Goal: Transaction & Acquisition: Purchase product/service

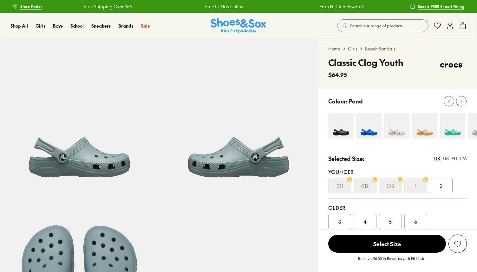
scroll to position [601, 0]
select select "*"
click at [461, 102] on use at bounding box center [461, 101] width 1 height 3
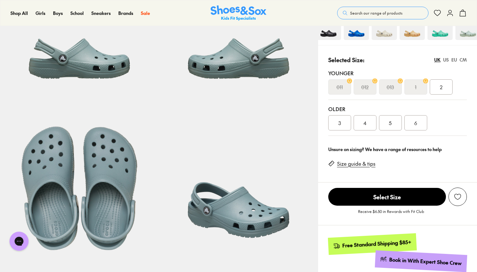
scroll to position [100, 0]
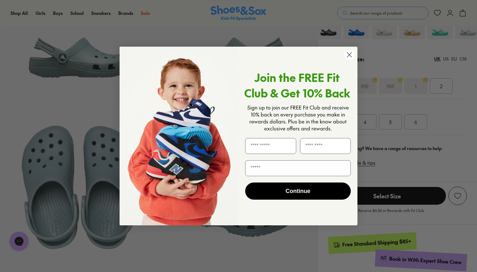
click at [352, 53] on icon "Close dialog" at bounding box center [350, 55] width 4 height 4
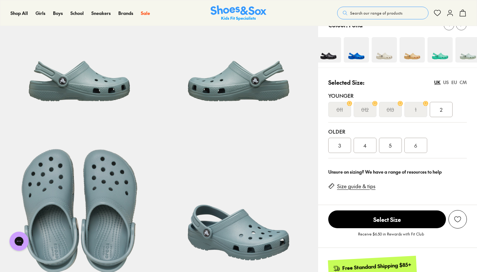
scroll to position [70, 0]
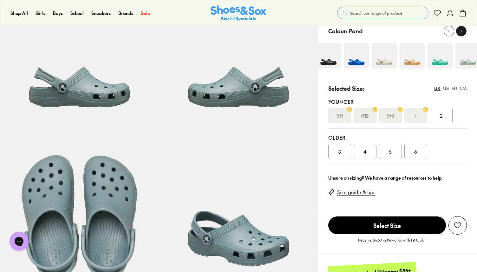
click at [463, 33] on div at bounding box center [461, 31] width 7 height 7
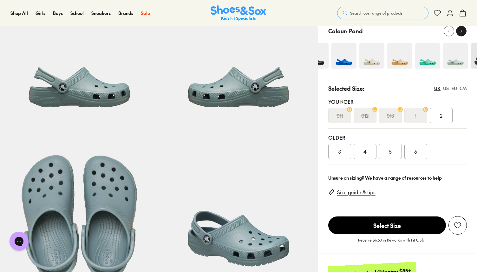
click at [463, 33] on div at bounding box center [461, 31] width 7 height 7
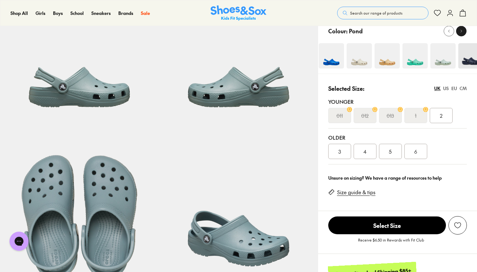
click at [463, 33] on div at bounding box center [461, 31] width 7 height 7
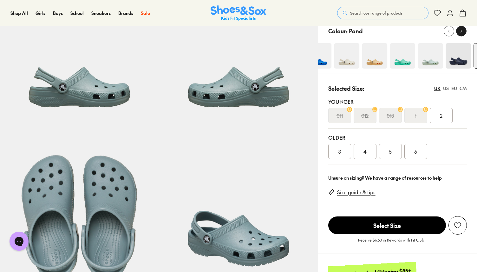
click at [464, 29] on div at bounding box center [461, 31] width 7 height 7
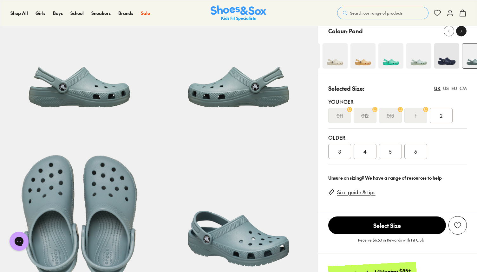
click at [464, 29] on div at bounding box center [461, 31] width 7 height 7
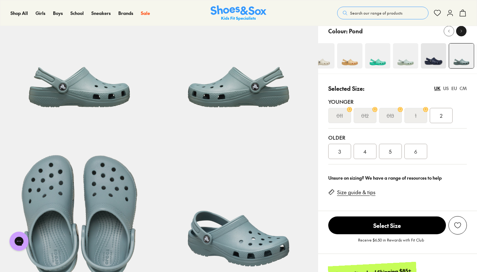
click at [464, 29] on div at bounding box center [461, 31] width 7 height 7
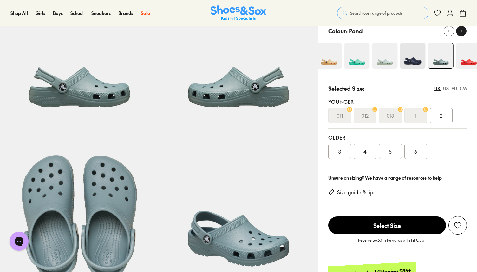
click at [464, 29] on div at bounding box center [461, 31] width 7 height 7
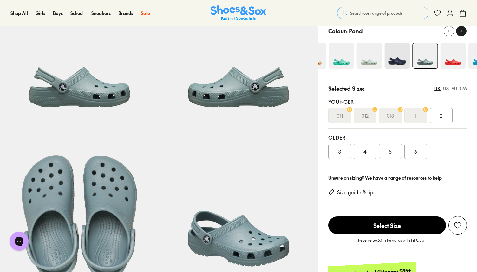
click at [464, 29] on div at bounding box center [461, 31] width 7 height 7
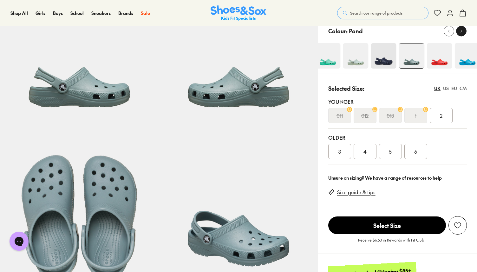
click at [464, 29] on div at bounding box center [461, 31] width 7 height 7
click at [452, 32] on div at bounding box center [449, 31] width 7 height 7
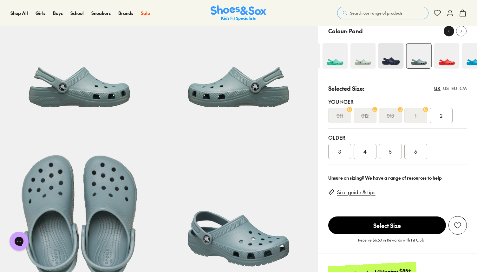
click at [452, 32] on div at bounding box center [449, 31] width 7 height 7
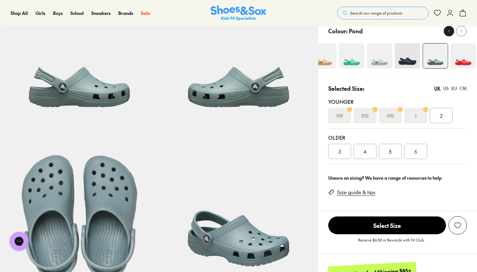
click at [452, 32] on div at bounding box center [449, 31] width 7 height 7
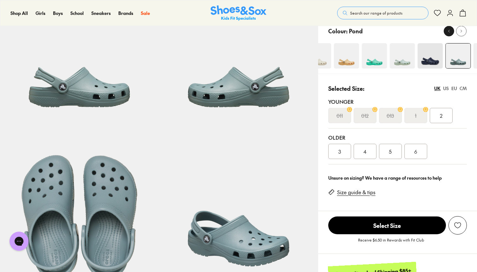
click at [452, 32] on div at bounding box center [449, 31] width 7 height 7
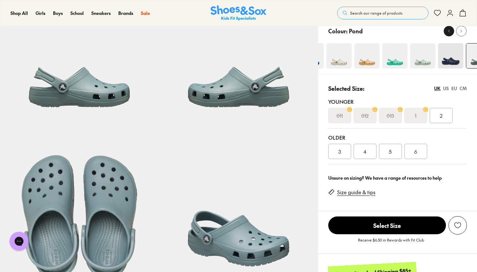
click at [452, 32] on div at bounding box center [449, 31] width 7 height 7
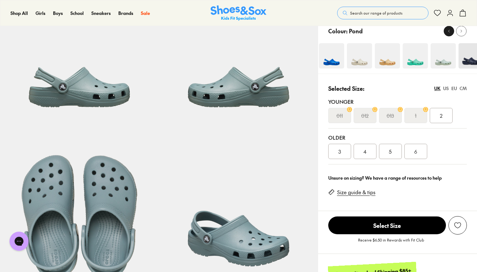
click at [452, 32] on div at bounding box center [449, 31] width 7 height 7
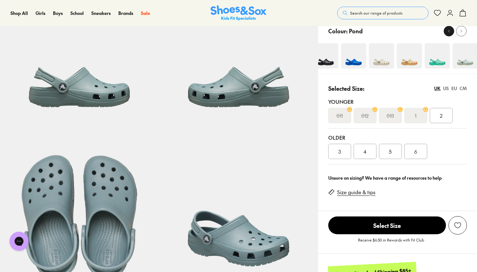
click at [452, 32] on div at bounding box center [449, 31] width 7 height 7
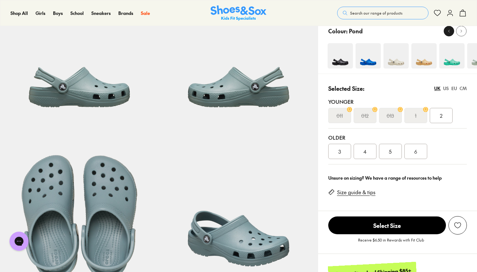
click at [452, 32] on div at bounding box center [449, 31] width 7 height 7
click at [464, 33] on div at bounding box center [461, 31] width 7 height 7
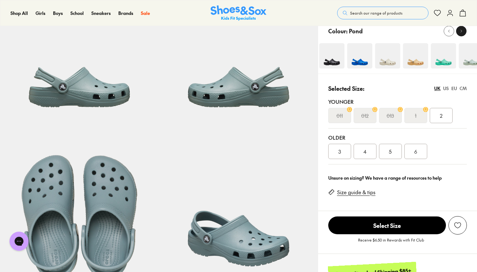
click at [464, 33] on div at bounding box center [461, 31] width 7 height 7
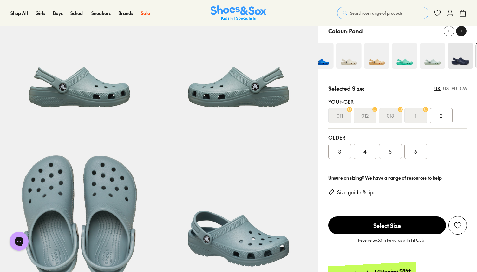
click at [464, 33] on div at bounding box center [461, 31] width 7 height 7
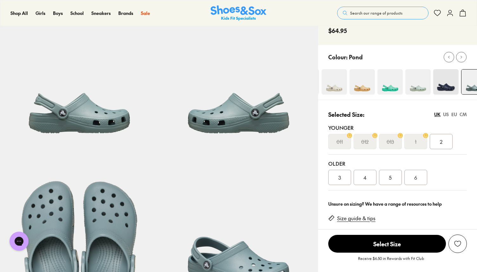
scroll to position [31, 0]
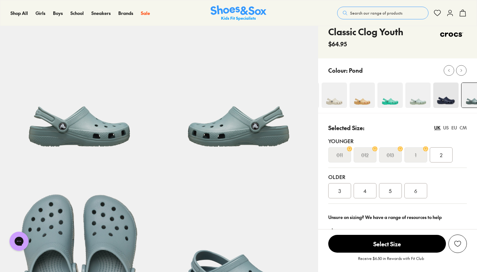
click at [463, 129] on div "CM" at bounding box center [463, 127] width 7 height 7
click at [450, 154] on div "20.8" at bounding box center [441, 154] width 23 height 15
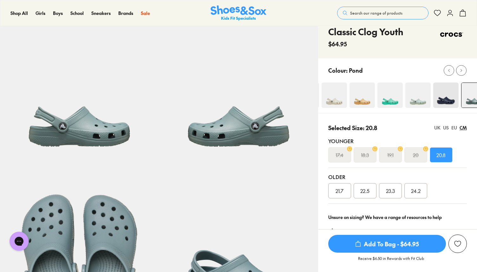
click at [411, 246] on span "Add To Bag - $64.95" at bounding box center [388, 244] width 118 height 18
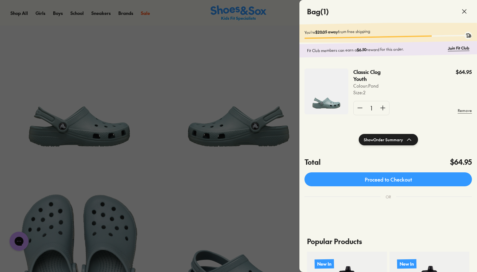
click at [466, 11] on icon at bounding box center [465, 12] width 8 height 8
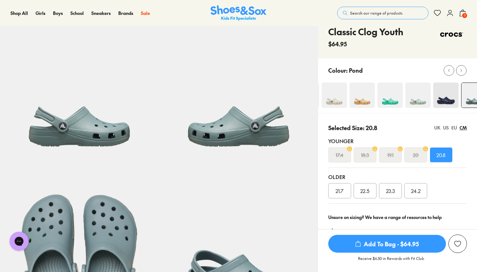
click at [382, 10] on span "Search our range of products" at bounding box center [376, 13] width 52 height 6
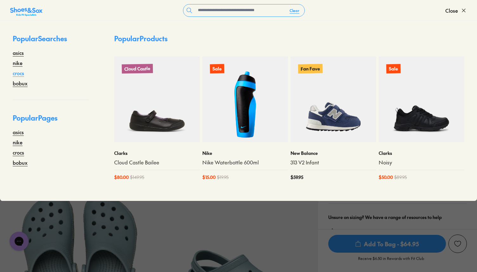
click at [16, 70] on link "crocs" at bounding box center [18, 73] width 11 height 8
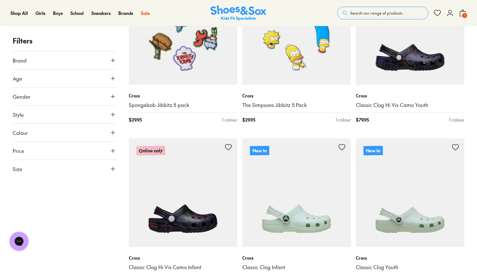
scroll to position [118, 0]
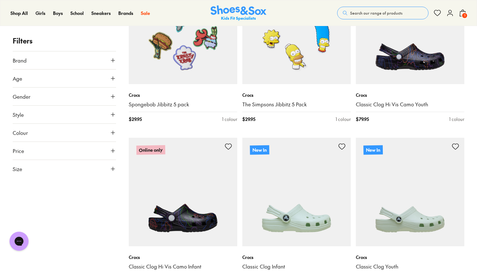
click at [114, 81] on icon at bounding box center [113, 78] width 6 height 6
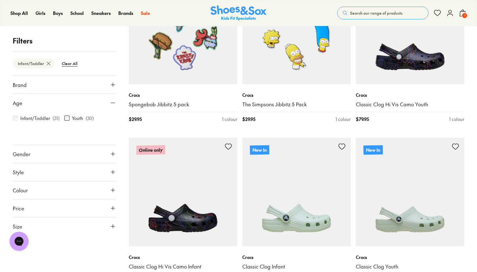
scroll to position [8, 0]
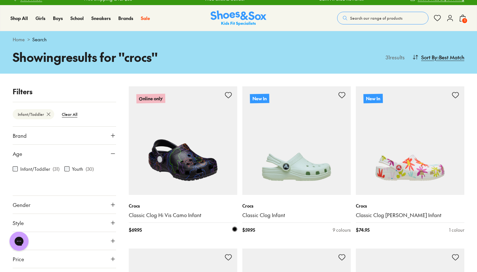
click at [208, 172] on img at bounding box center [183, 140] width 109 height 109
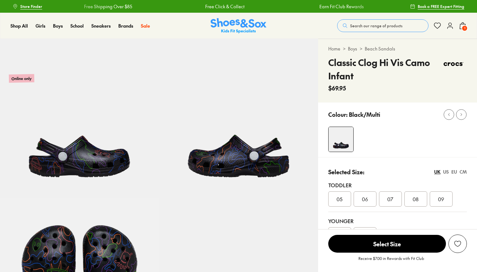
scroll to position [601, 0]
select select "*"
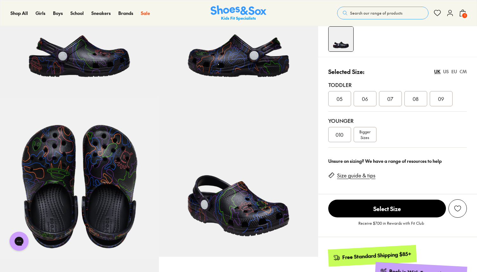
scroll to position [101, 0]
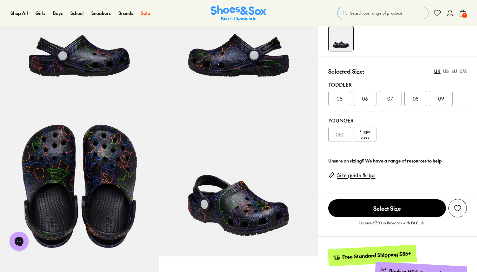
click at [368, 135] on span "Bigger Sizes" at bounding box center [365, 134] width 11 height 11
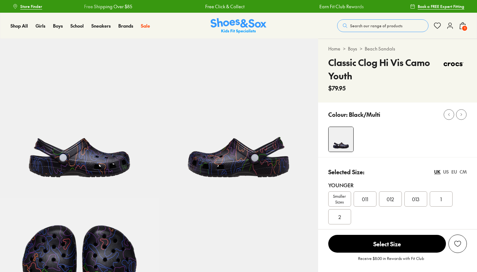
scroll to position [601, 0]
select select "*"
click at [464, 171] on div "CM" at bounding box center [463, 172] width 7 height 7
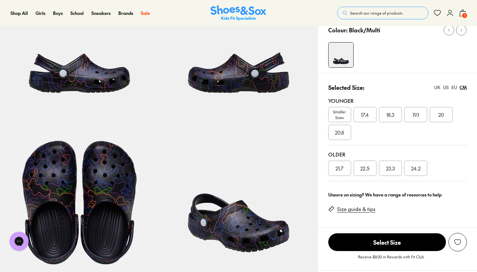
scroll to position [88, 0]
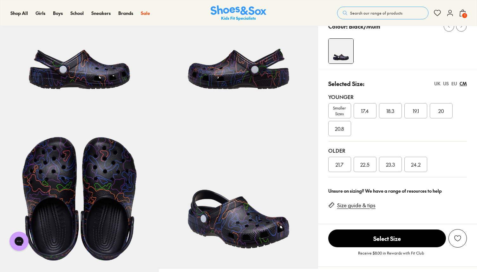
click at [341, 129] on span "20.8" at bounding box center [339, 129] width 9 height 8
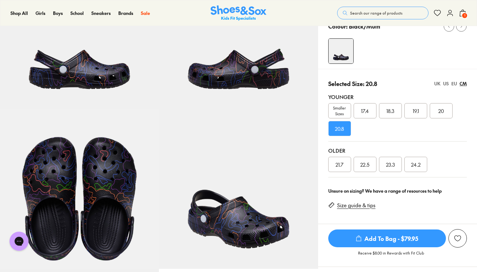
click at [465, 13] on span "1" at bounding box center [465, 15] width 6 height 6
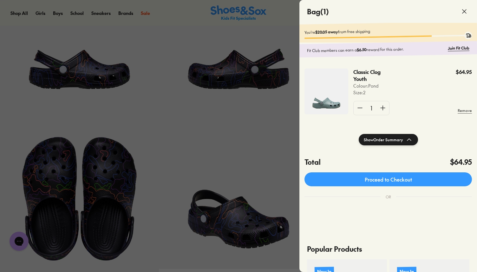
click at [463, 9] on icon at bounding box center [465, 12] width 8 height 8
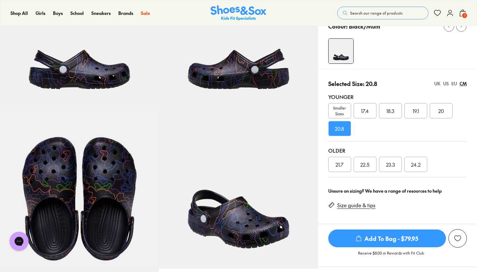
click at [390, 245] on span "Add To Bag - $79.95" at bounding box center [388, 238] width 118 height 18
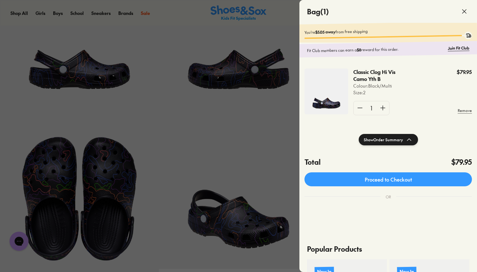
click at [465, 12] on use at bounding box center [465, 12] width 4 height 4
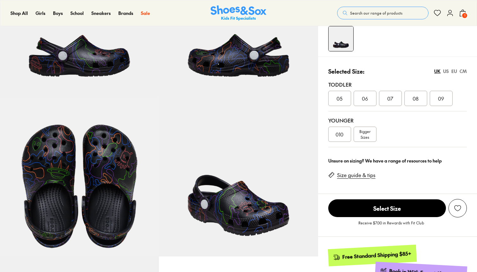
scroll to position [601, 0]
select select "*"
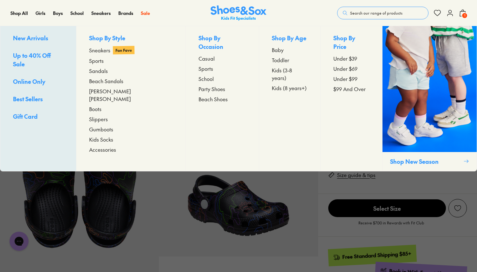
scroll to position [0, 0]
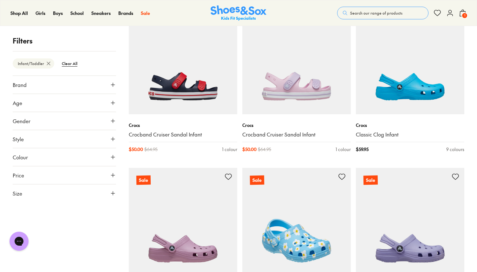
scroll to position [1210, 0]
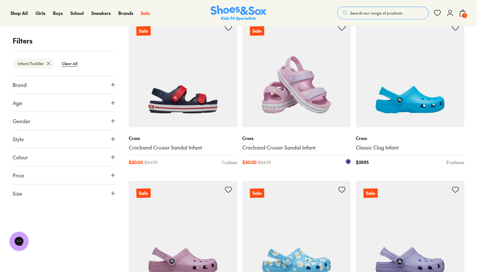
click at [306, 87] on img at bounding box center [297, 73] width 109 height 109
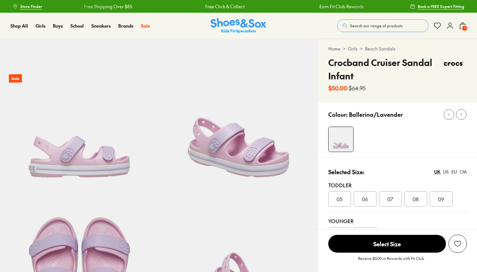
scroll to position [601, 0]
select select "*"
click at [465, 173] on div "CM" at bounding box center [463, 172] width 7 height 7
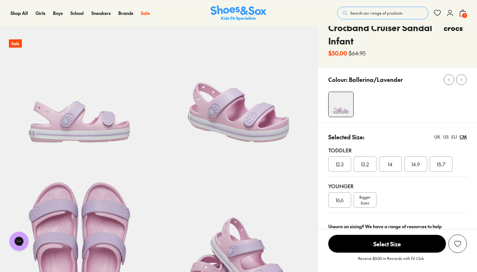
scroll to position [39, 0]
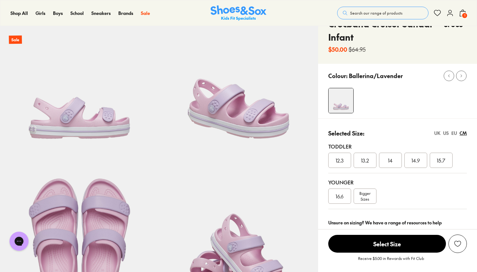
click at [441, 162] on span "15.7" at bounding box center [441, 160] width 9 height 8
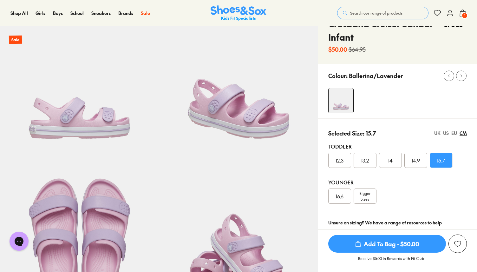
click at [409, 247] on span "Add To Bag - $50.00" at bounding box center [388, 244] width 118 height 18
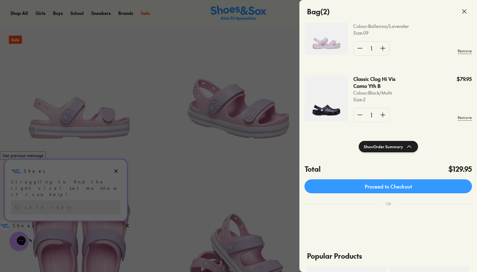
scroll to position [35, 0]
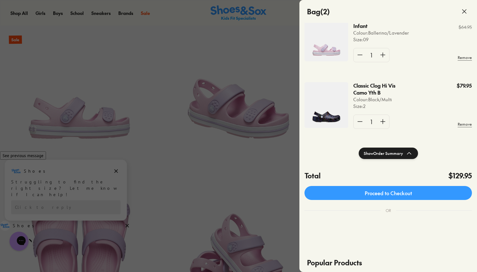
click at [405, 195] on link "Proceed to Checkout" at bounding box center [389, 193] width 168 height 14
